Goal: Task Accomplishment & Management: Manage account settings

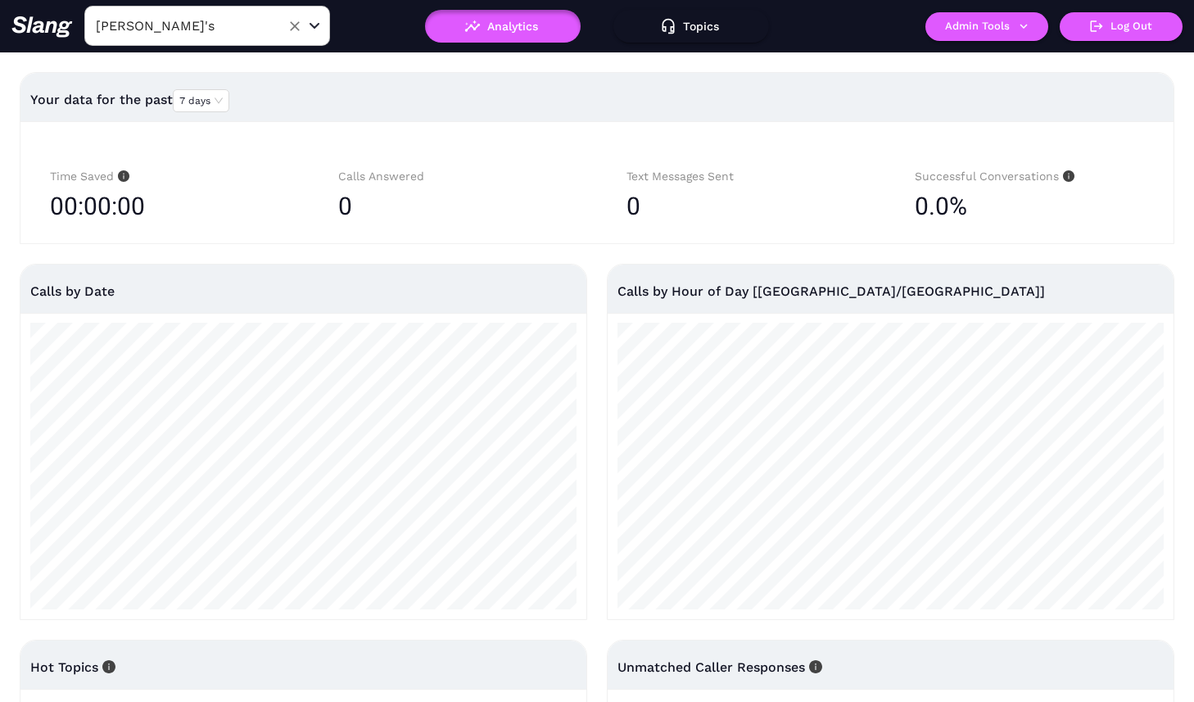
click at [311, 29] on div "Open" at bounding box center [314, 26] width 16 height 16
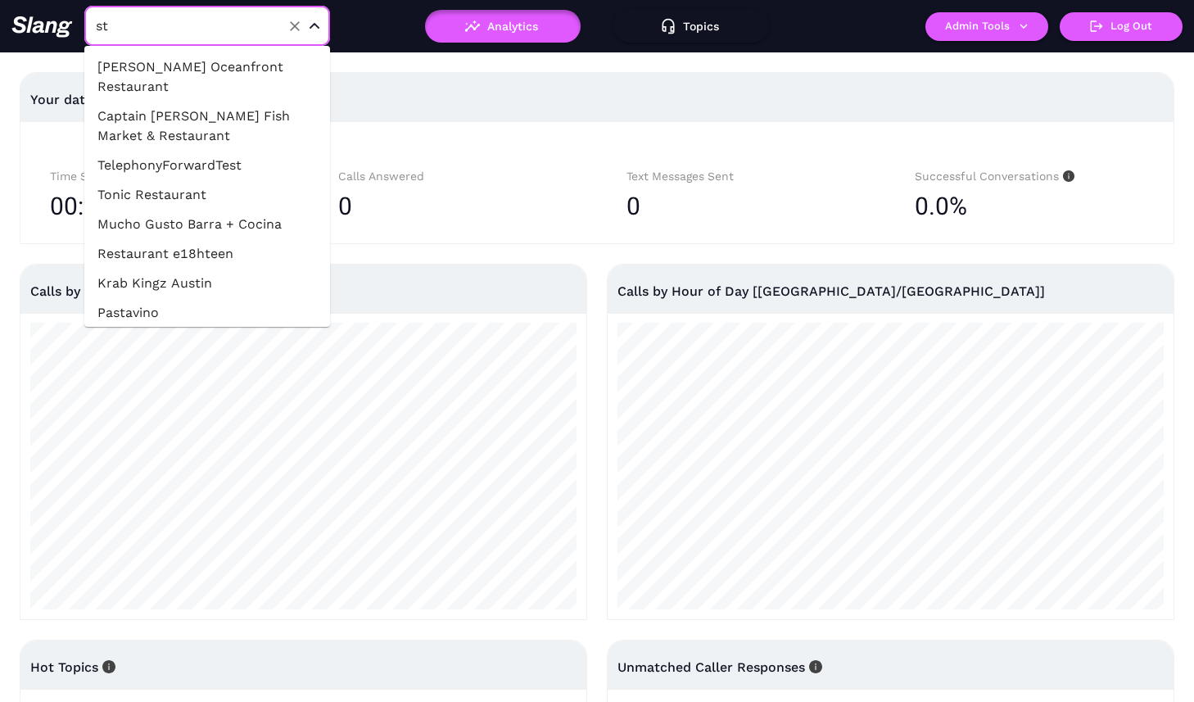
type input "s"
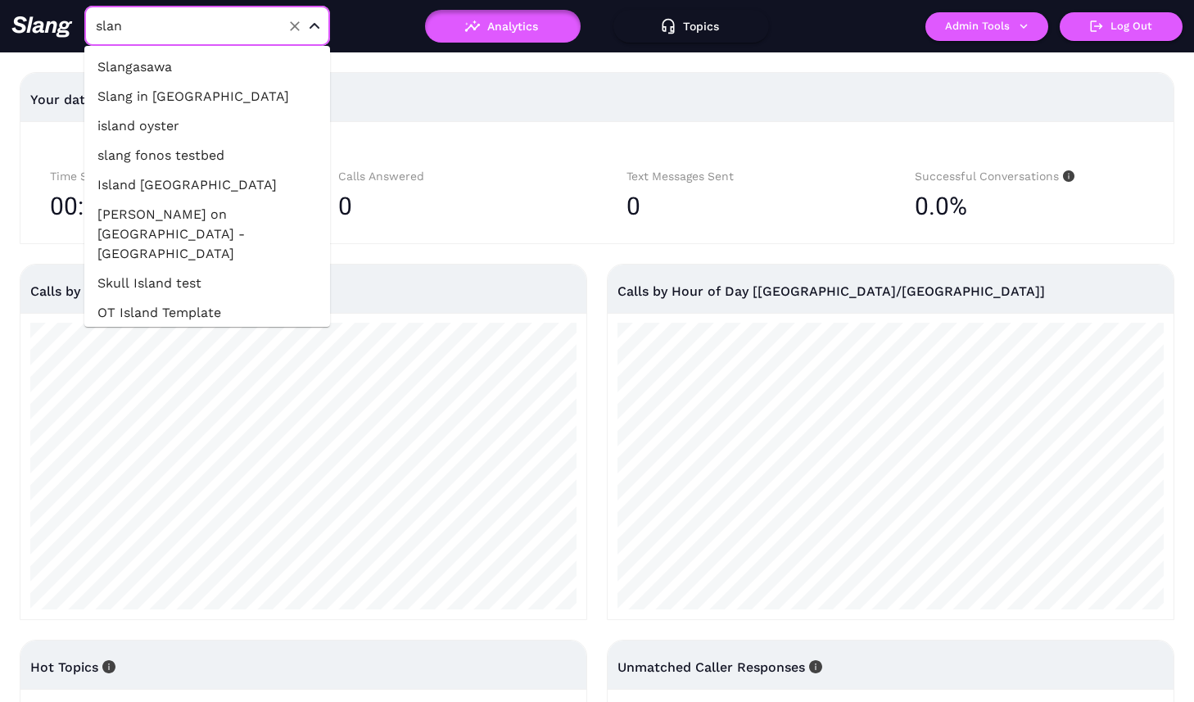
type input "slang"
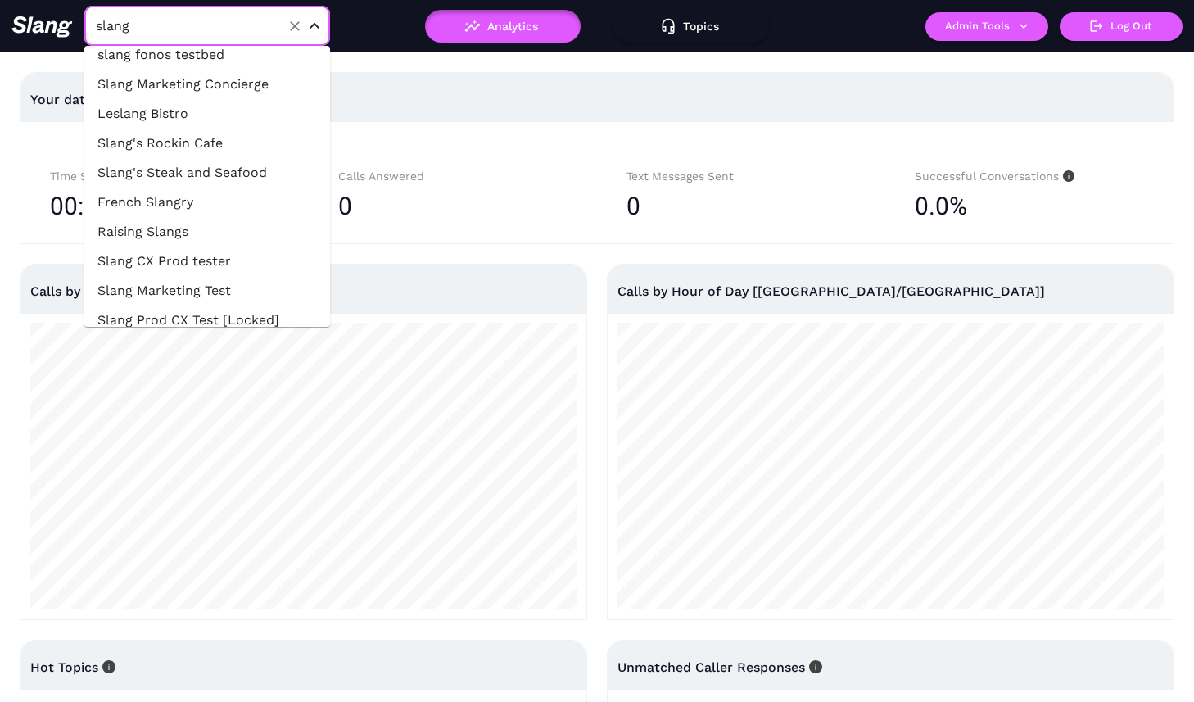
scroll to position [86, 0]
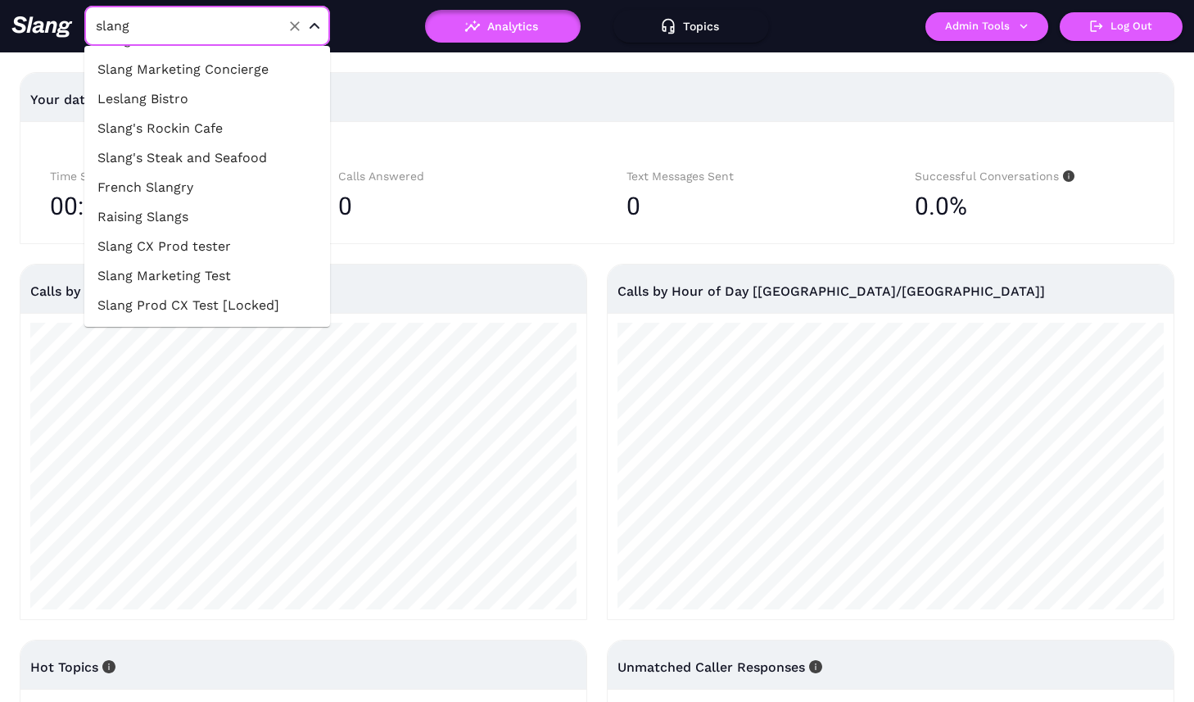
click at [214, 163] on li "Slang's Steak and Seafood" at bounding box center [207, 157] width 246 height 29
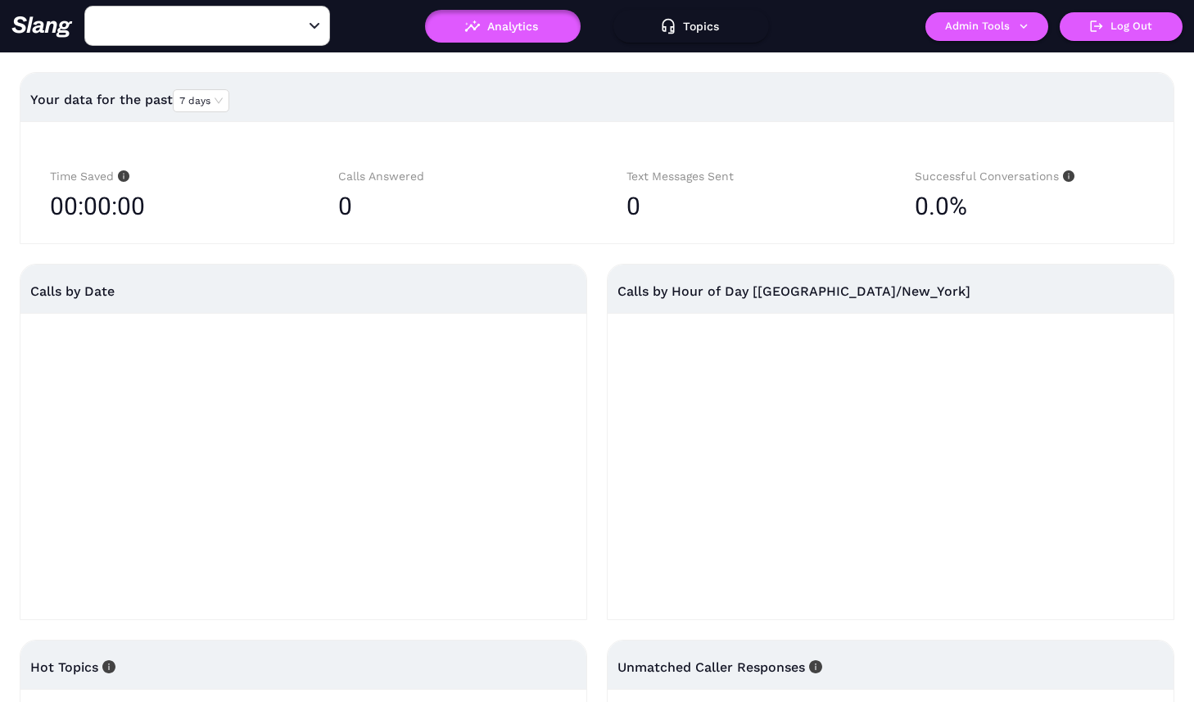
type input "Slang's Steak and Seafood"
click at [1001, 21] on button "Admin Tools" at bounding box center [987, 26] width 123 height 29
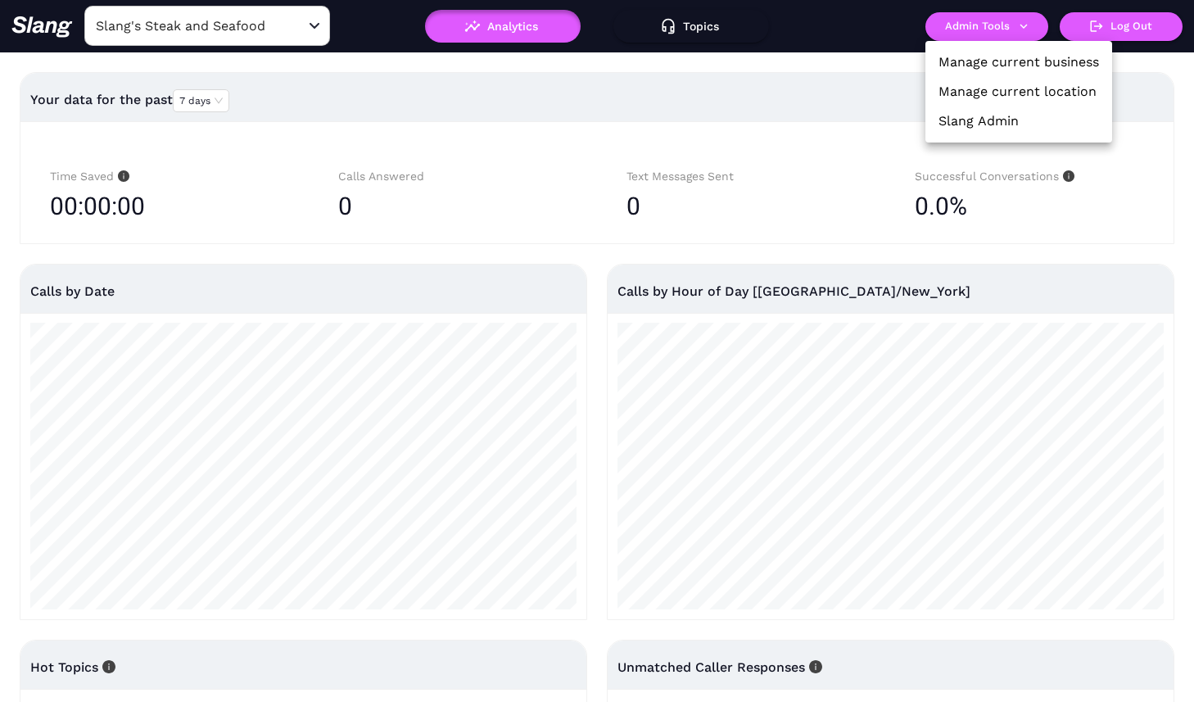
click at [981, 87] on link "Manage current location" at bounding box center [1018, 92] width 158 height 20
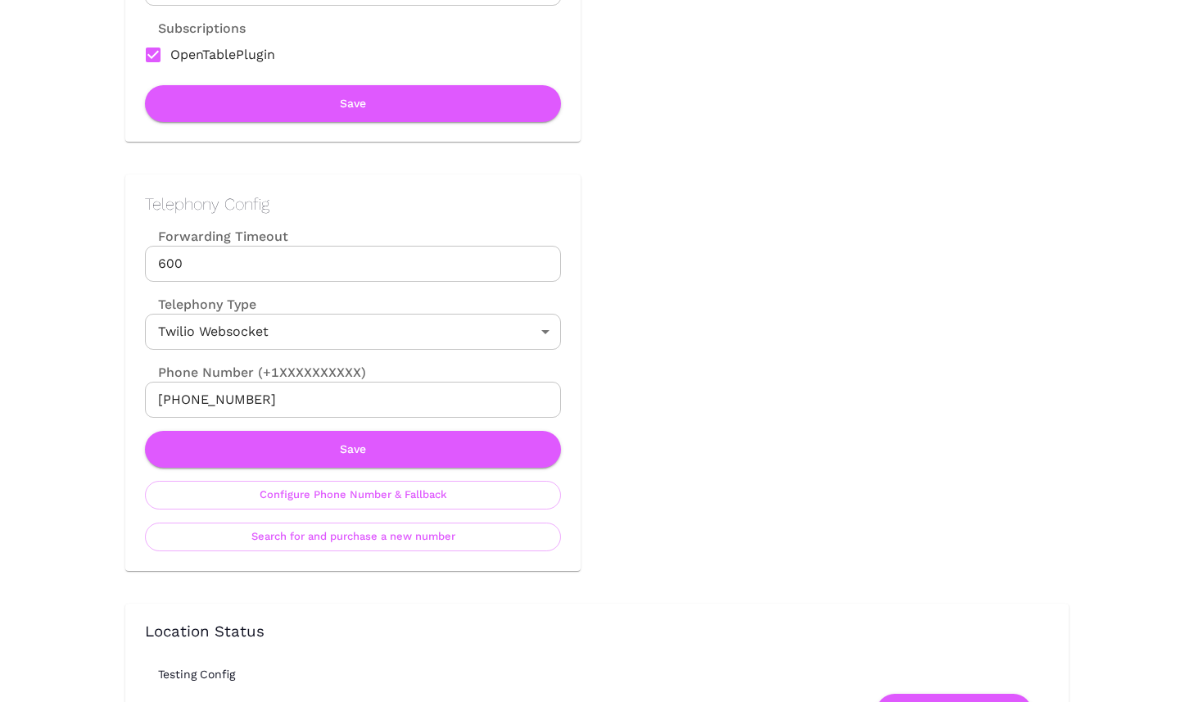
scroll to position [662, 0]
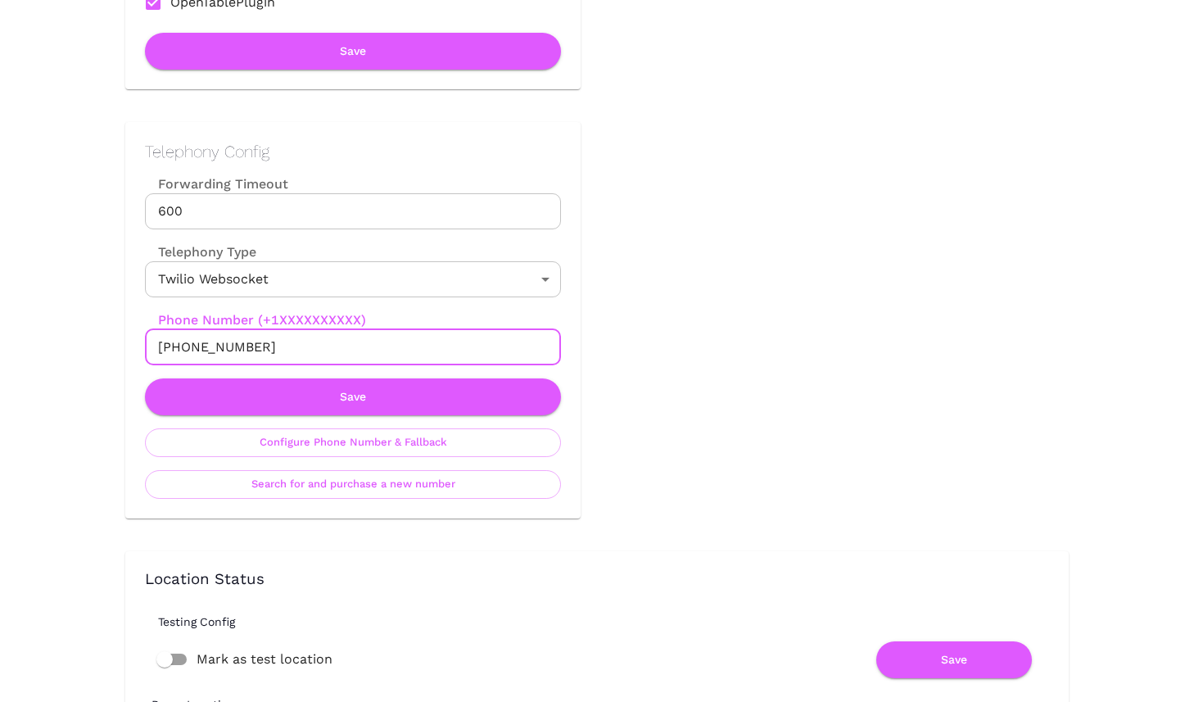
drag, startPoint x: 259, startPoint y: 351, endPoint x: 157, endPoint y: 350, distance: 101.6
click at [157, 350] on input "[PHONE_NUMBER]" at bounding box center [353, 347] width 416 height 36
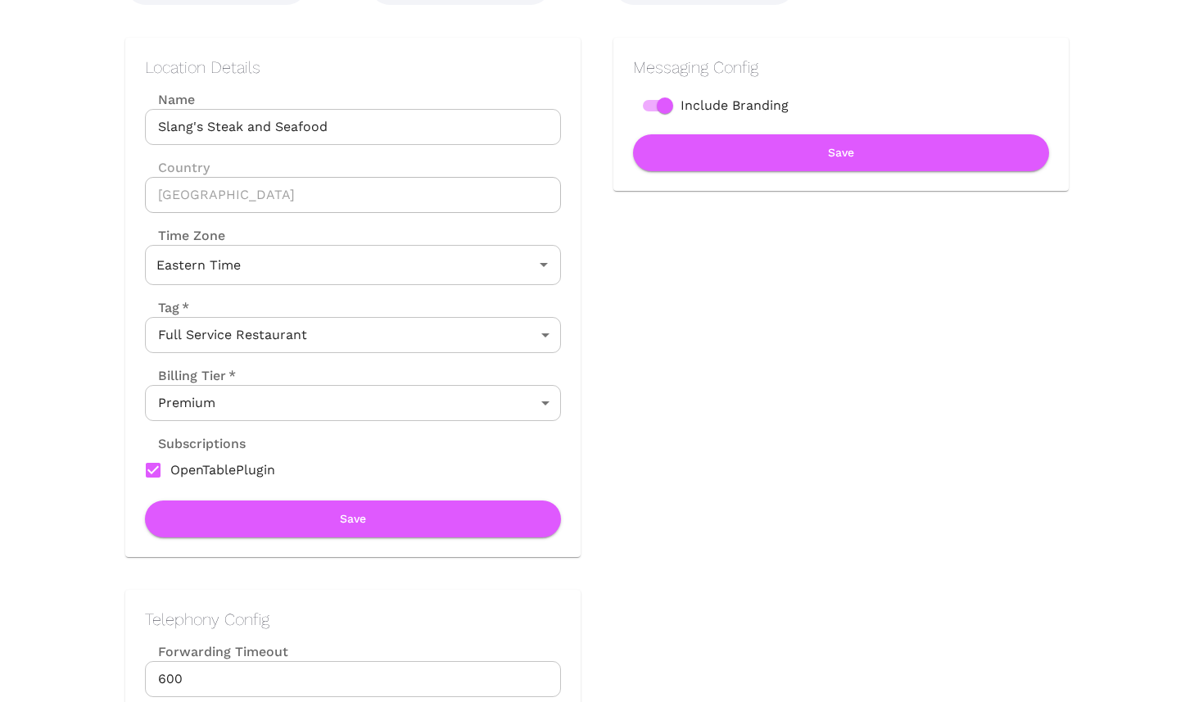
scroll to position [0, 0]
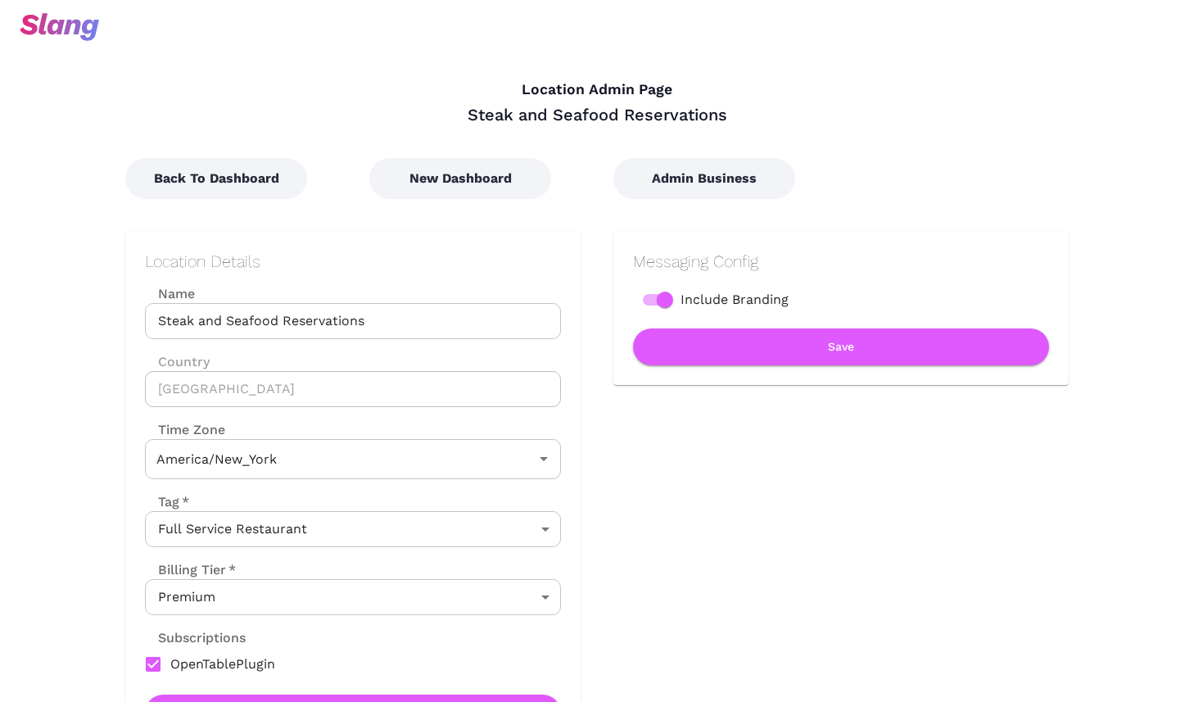
type input "Eastern Time"
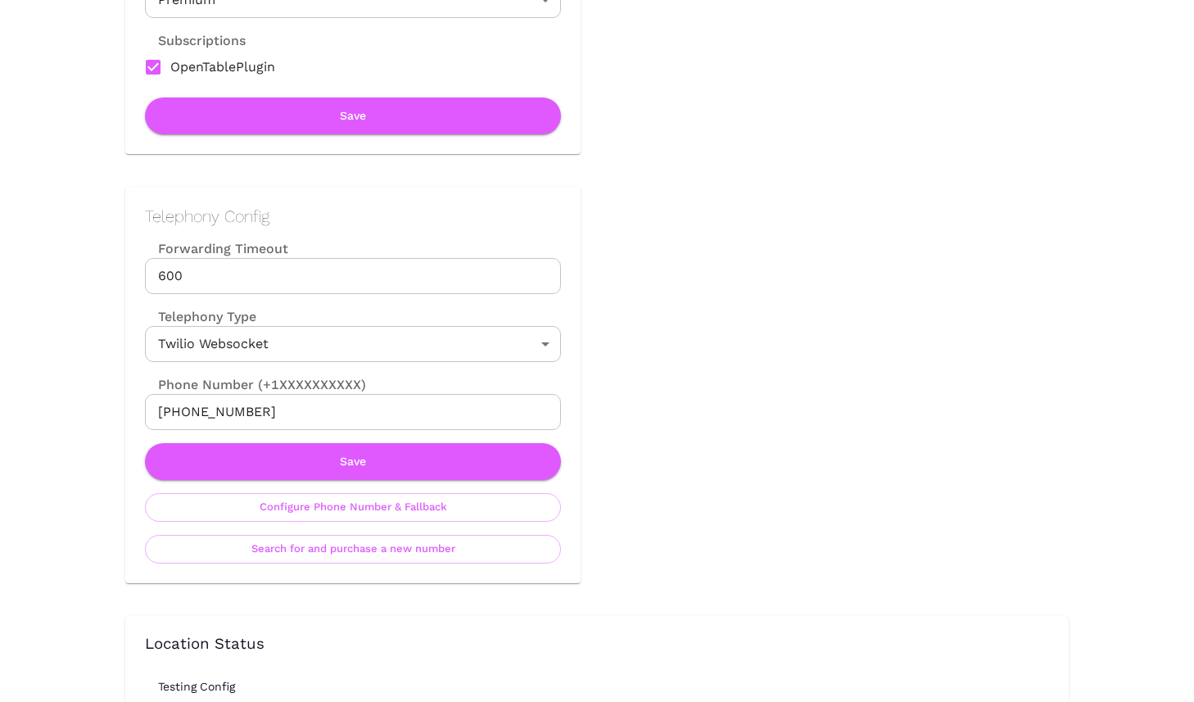
scroll to position [613, 0]
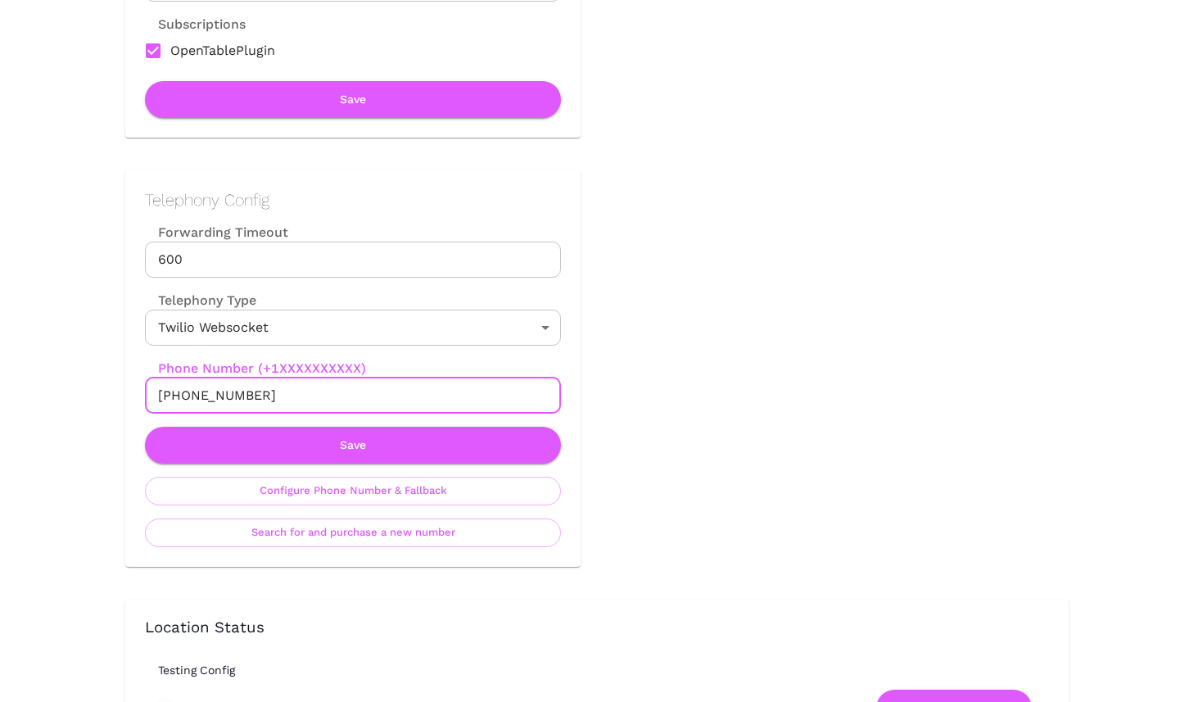
drag, startPoint x: 290, startPoint y: 391, endPoint x: 150, endPoint y: 391, distance: 140.1
click at [150, 390] on input "+12148330755" at bounding box center [353, 396] width 416 height 36
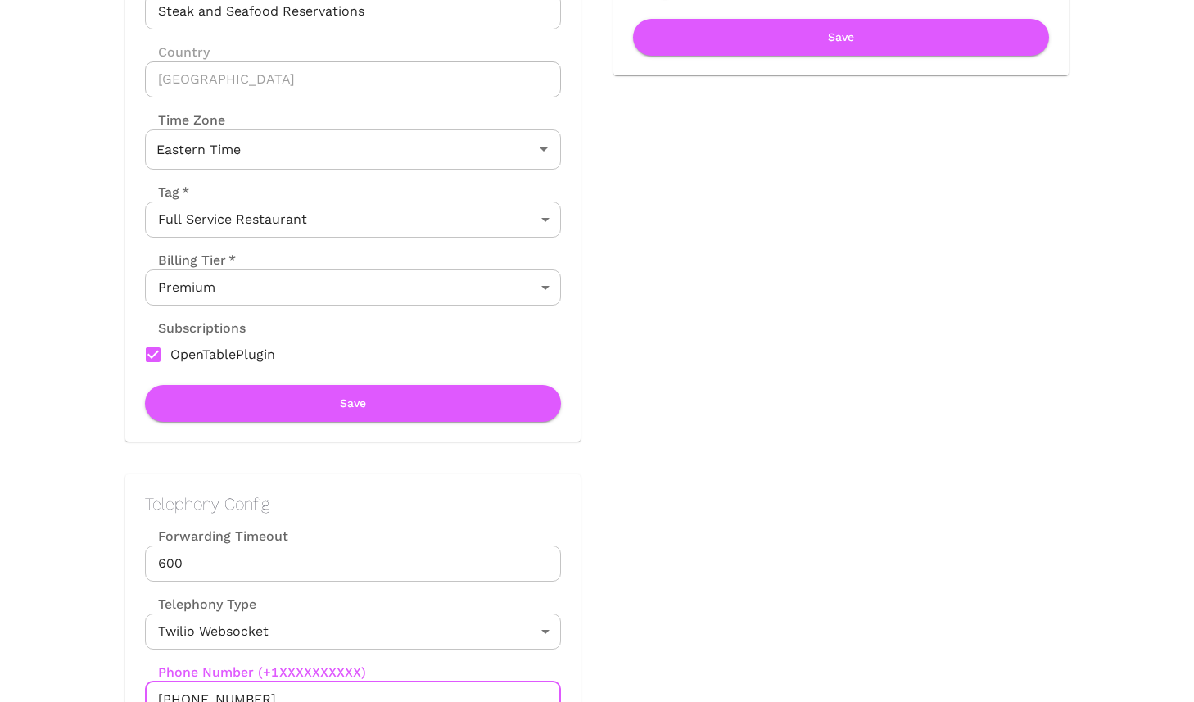
scroll to position [0, 0]
